Goal: Transaction & Acquisition: Purchase product/service

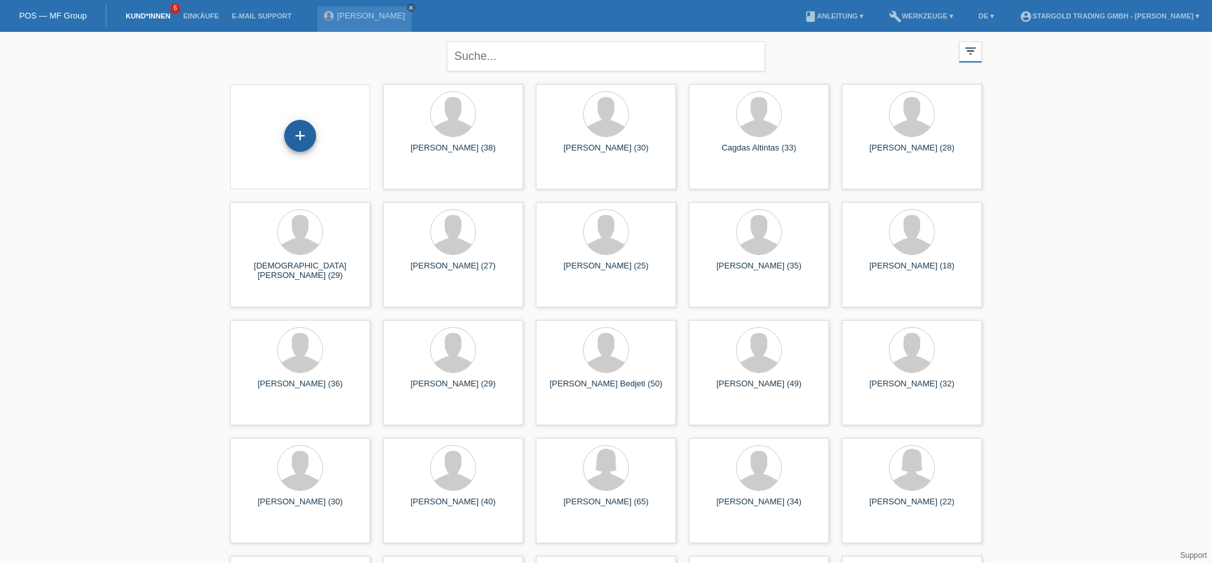
click at [299, 143] on div "+" at bounding box center [300, 136] width 32 height 32
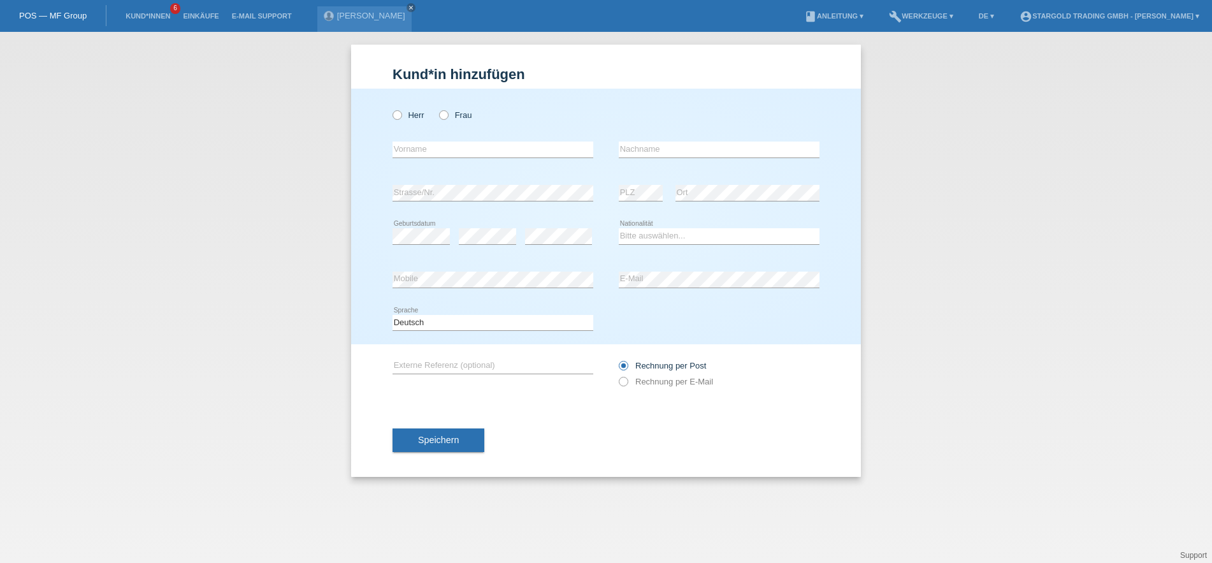
click at [400, 122] on div "Herr Frau" at bounding box center [493, 115] width 201 height 26
click at [391, 108] on icon at bounding box center [391, 108] width 0 height 0
click at [396, 119] on input "Herr" at bounding box center [397, 114] width 8 height 8
radio input "true"
click at [454, 162] on div "error Vorname" at bounding box center [493, 149] width 201 height 43
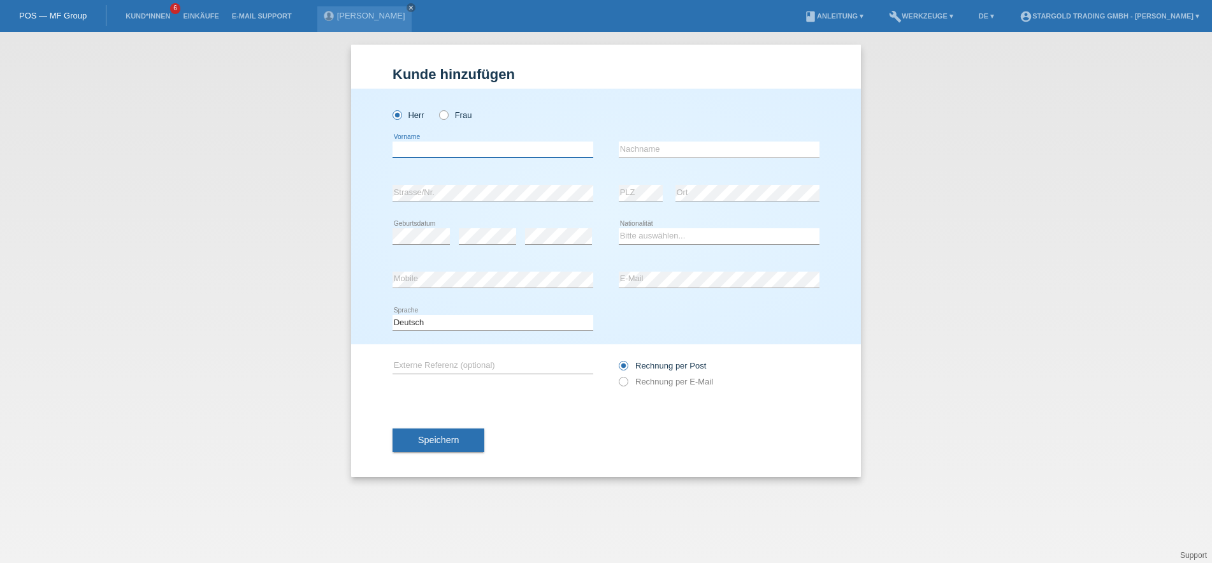
click at [459, 157] on input "text" at bounding box center [493, 149] width 201 height 16
type input "Alban"
paste input "Zekaj"
type input "Zekaj"
click at [433, 201] on icon at bounding box center [493, 201] width 201 height 1
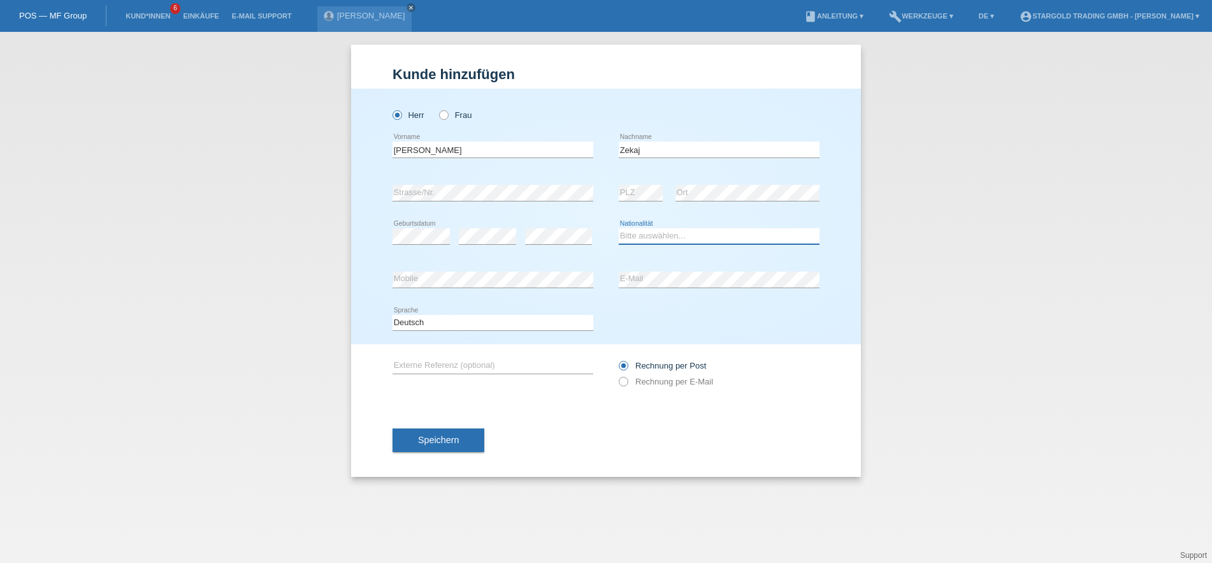
click at [619, 228] on select "Bitte auswählen... Schweiz Deutschland Liechtenstein Österreich ------------ Af…" at bounding box center [719, 235] width 201 height 15
select select "CH"
click option "Schweiz" at bounding box center [0, 0] width 0 height 0
click at [617, 375] on icon at bounding box center [617, 375] width 0 height 0
click at [626, 383] on input "Rechnung per E-Mail" at bounding box center [623, 385] width 8 height 16
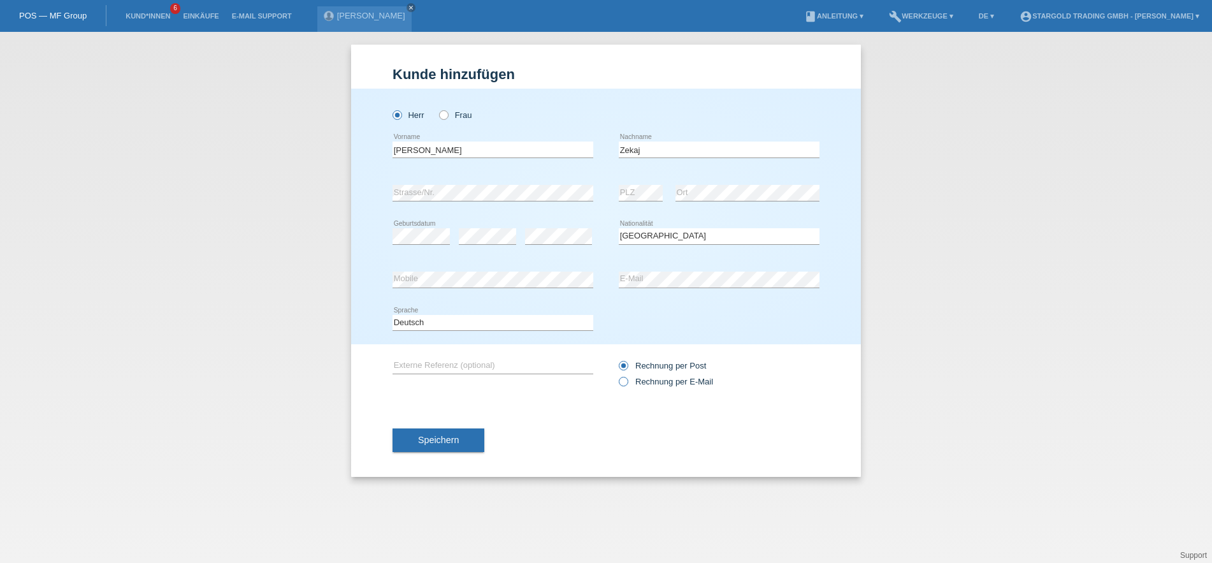
radio input "true"
click at [416, 440] on button "Speichern" at bounding box center [439, 440] width 92 height 24
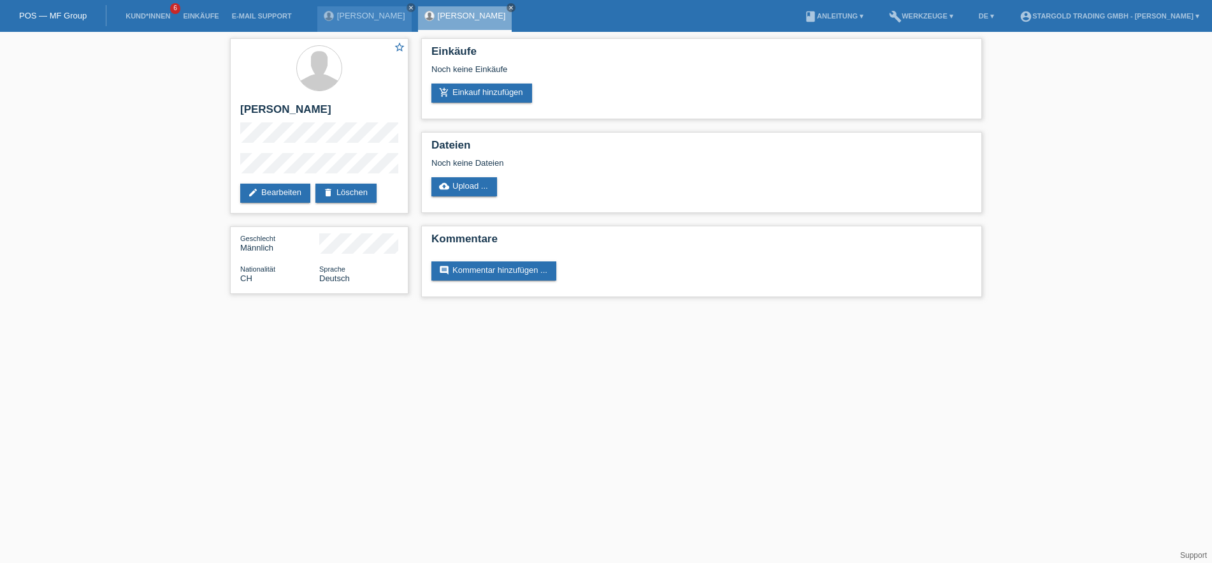
click at [414, 310] on html "POS — MF Group Kund*innen 6 Einkäufe E-Mail Support [PERSON_NAME] close close" at bounding box center [606, 155] width 1212 height 310
click at [490, 96] on link "add_shopping_cart Einkauf hinzufügen" at bounding box center [481, 92] width 101 height 19
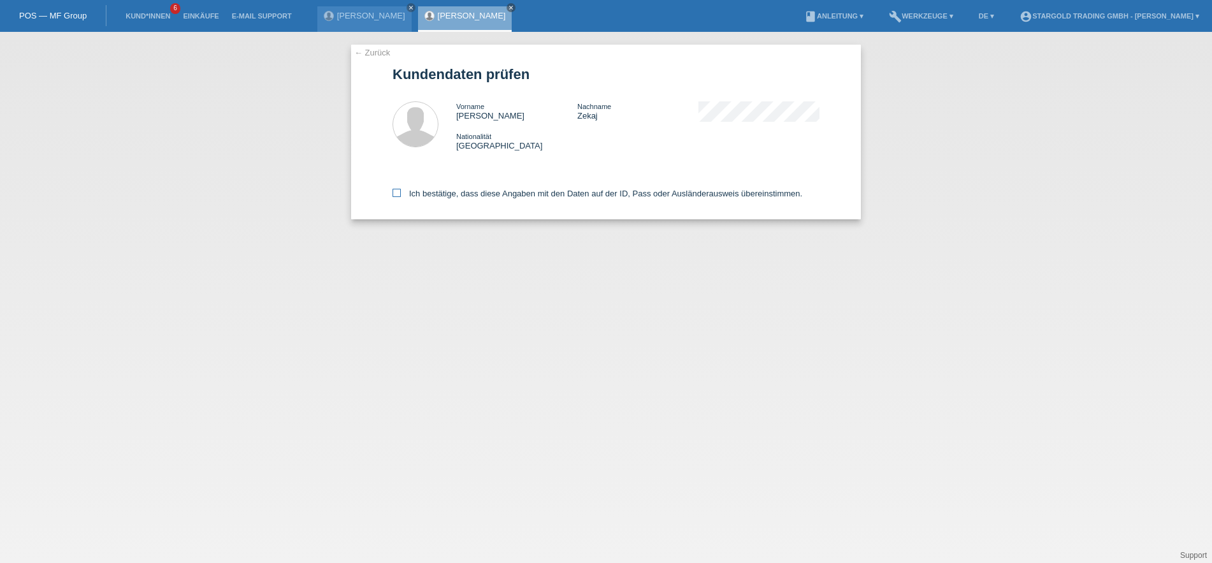
click at [395, 197] on input "Ich bestätige, dass diese Angaben mit den Daten auf der ID, Pass oder Ausländer…" at bounding box center [397, 193] width 8 height 8
checkbox input "true"
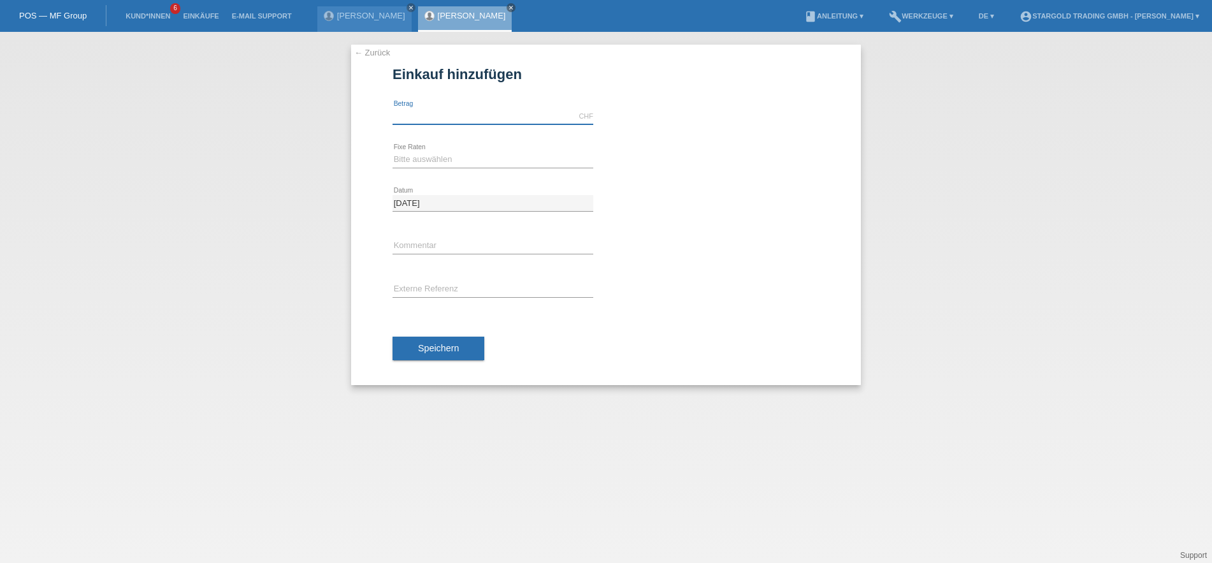
click at [482, 112] on input "text" at bounding box center [493, 116] width 201 height 16
type input "11790.00"
click at [613, 156] on link "calculate" at bounding box center [617, 159] width 22 height 18
type input "11790.00"
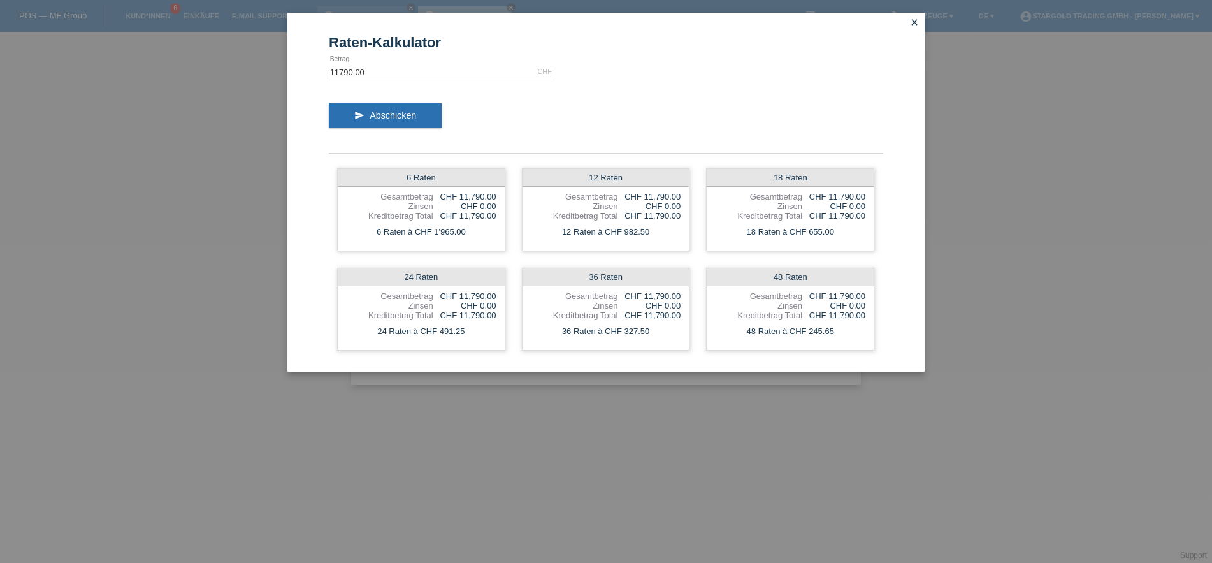
click at [917, 25] on icon "close" at bounding box center [914, 22] width 10 height 10
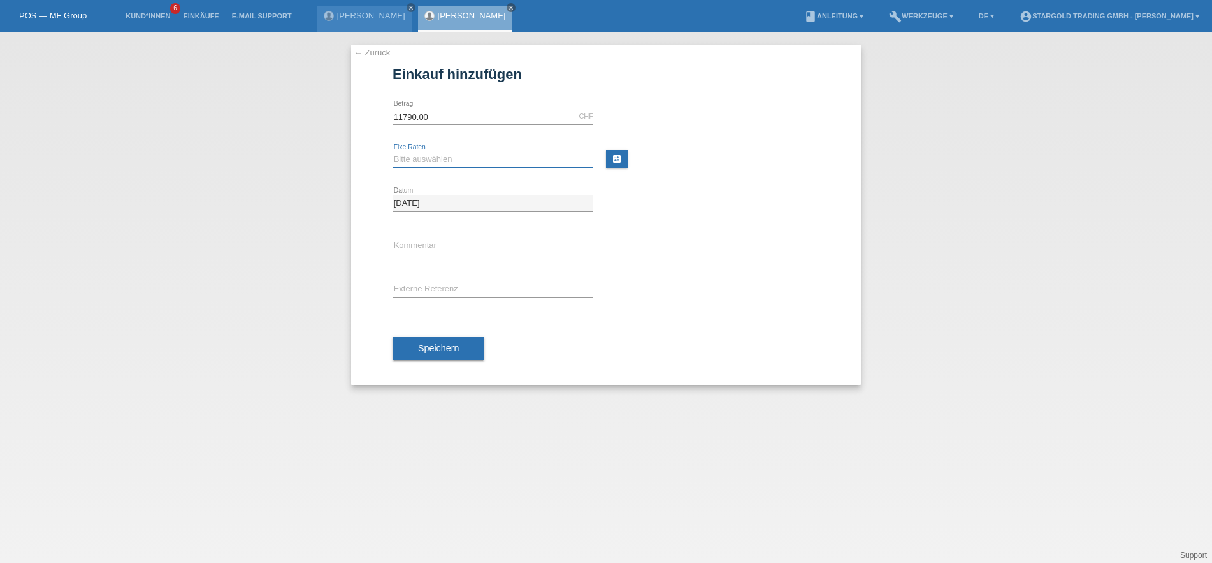
click at [393, 152] on select "Bitte auswählen 6 Raten 12 Raten 18 Raten 24 Raten 36 Raten 48 Raten" at bounding box center [493, 159] width 201 height 15
select select "497"
click option "48 Raten" at bounding box center [0, 0] width 0 height 0
click at [461, 243] on input "text" at bounding box center [493, 246] width 201 height 16
click at [502, 246] on input "text" at bounding box center [493, 246] width 201 height 16
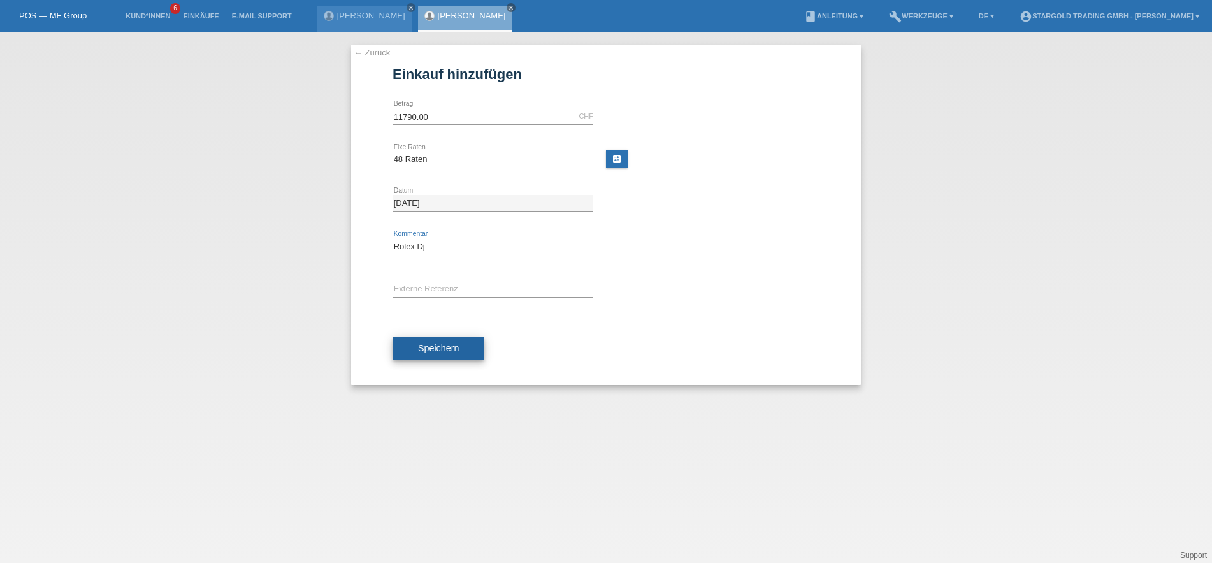
type input "Rolex Dj"
click at [430, 347] on span "Speichern" at bounding box center [438, 348] width 41 height 10
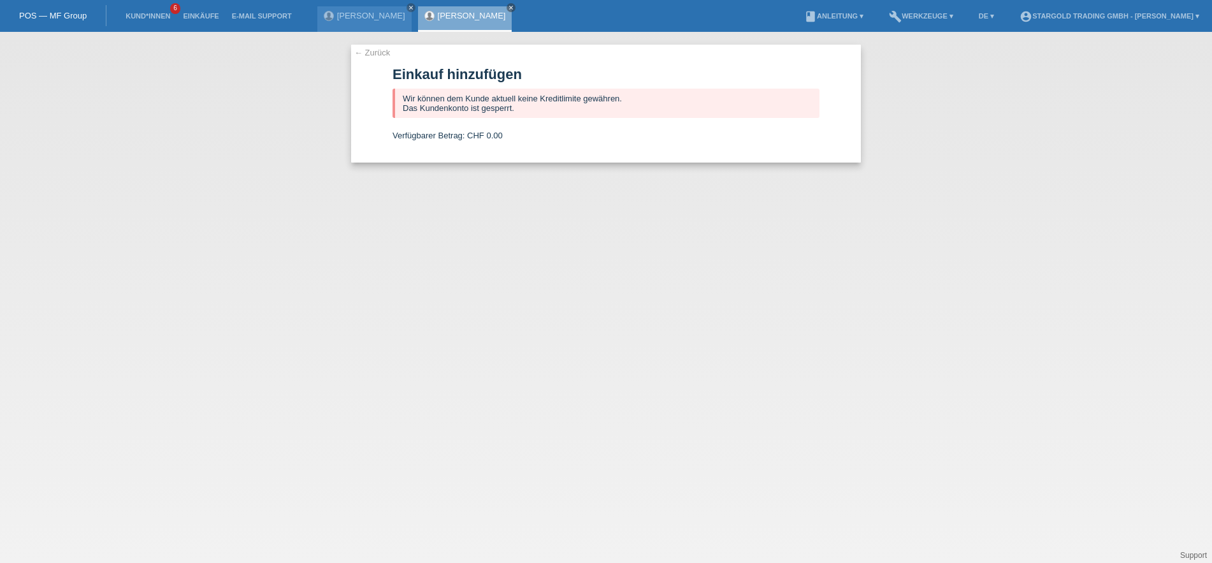
click at [403, 251] on div "← Zurück Einkauf hinzufügen Wir können dem [PERSON_NAME] aktuell keine Kreditli…" at bounding box center [606, 297] width 1212 height 531
